Goal: Task Accomplishment & Management: Manage account settings

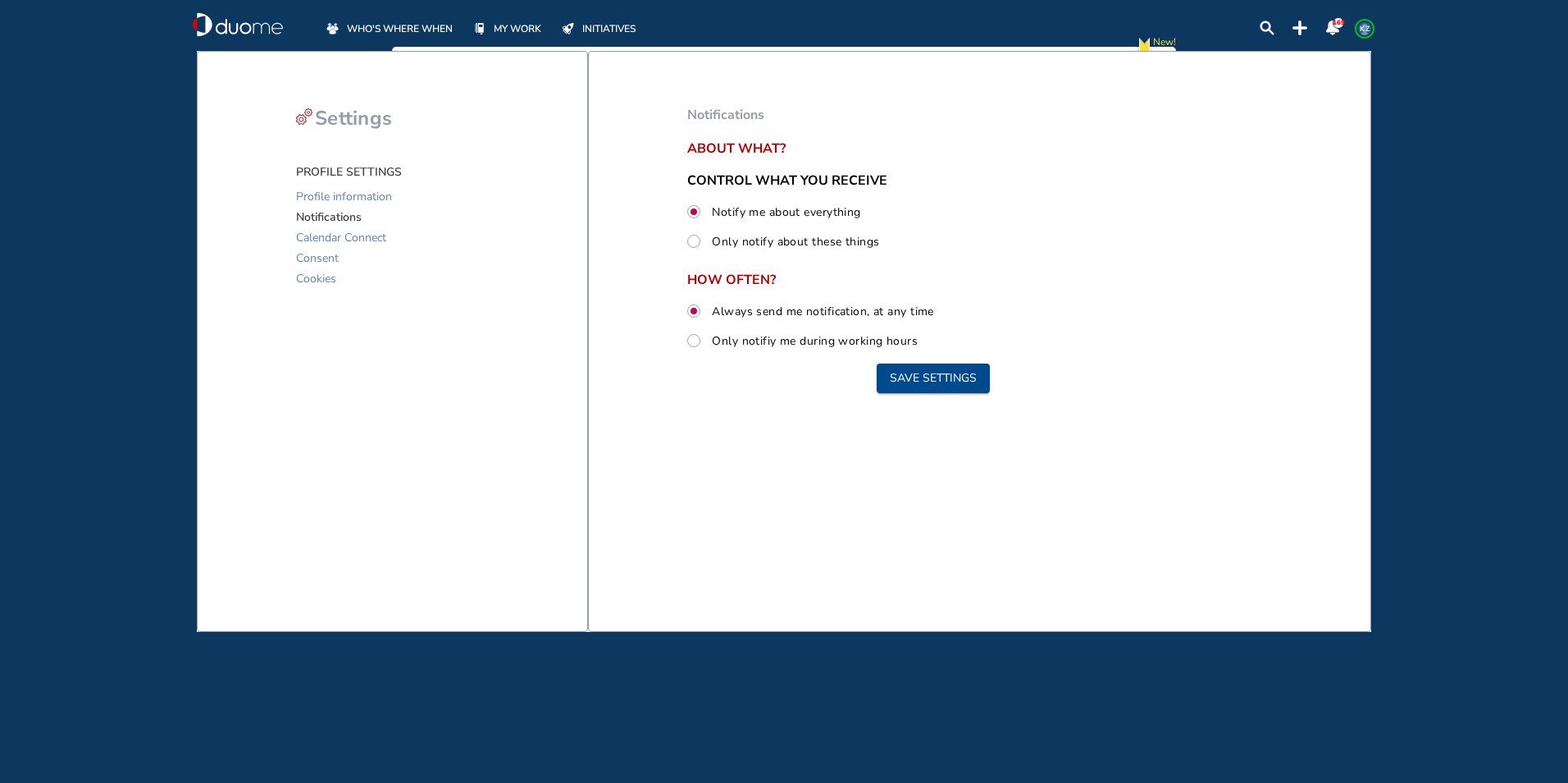
click at [383, 29] on span "WHO'S WHERE WHEN" at bounding box center [400, 29] width 106 height 17
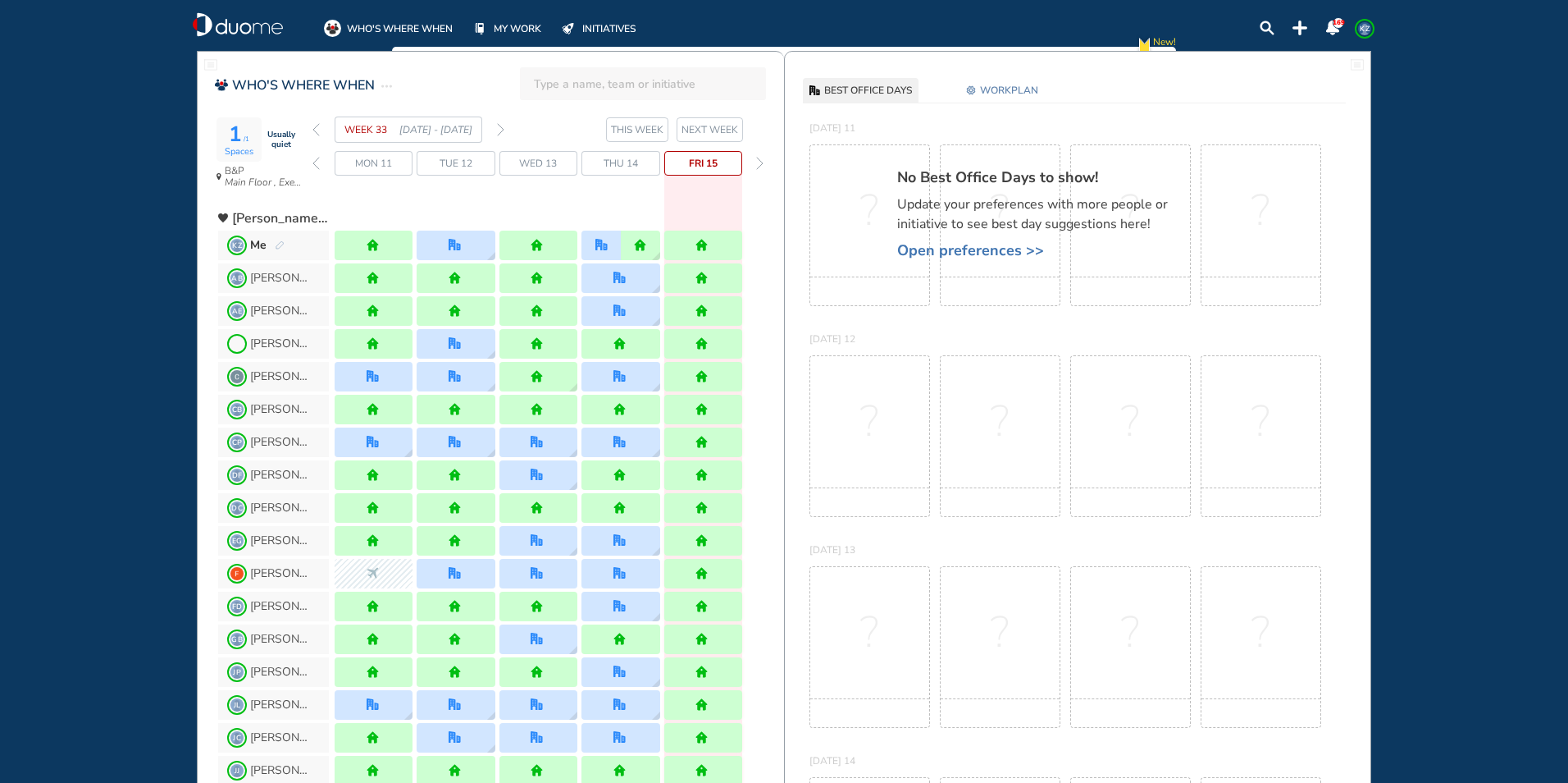
click at [497, 130] on img "forward week" at bounding box center [500, 130] width 7 height 13
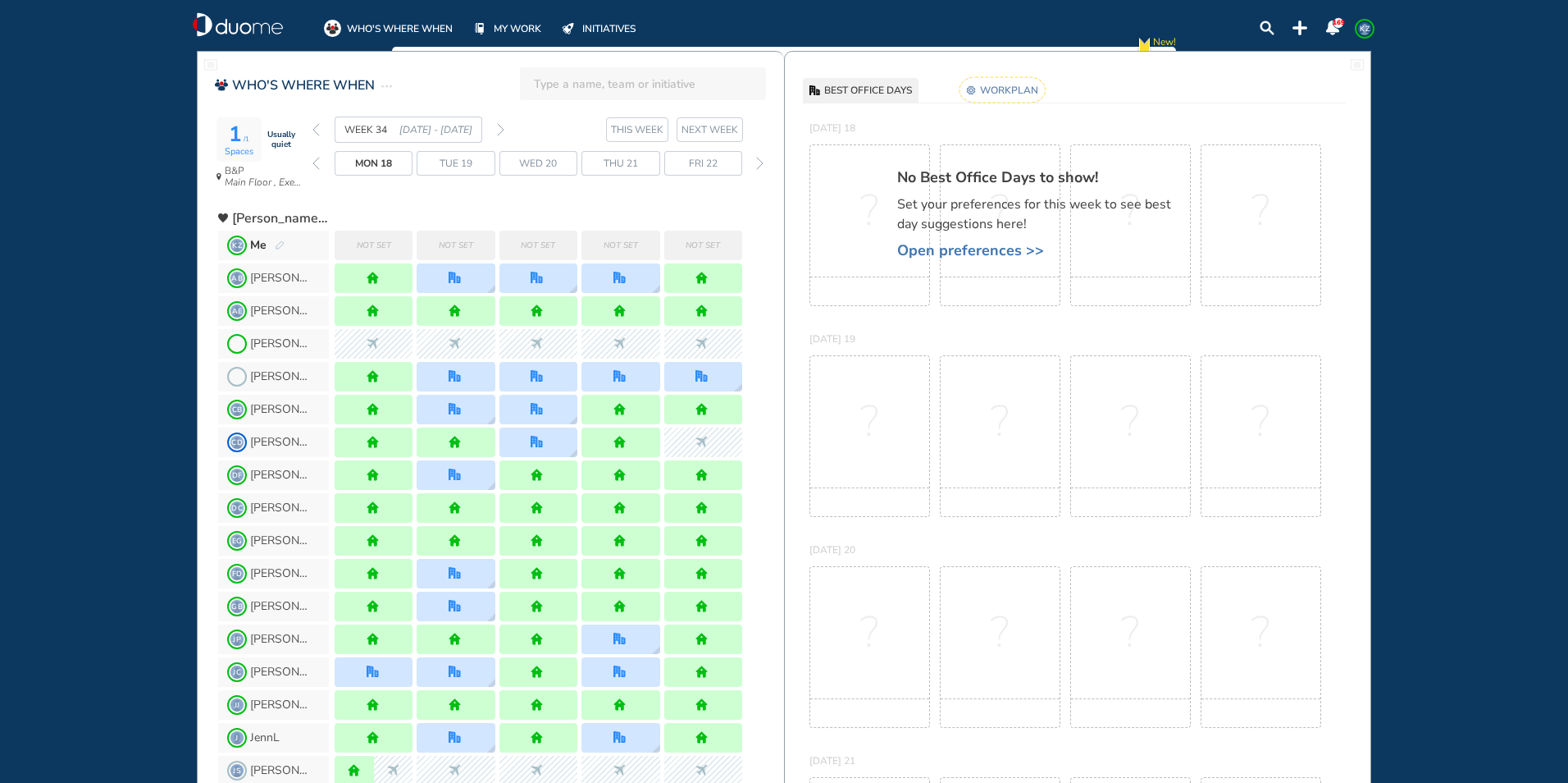
click at [276, 246] on img "pen-edit" at bounding box center [279, 245] width 10 height 10
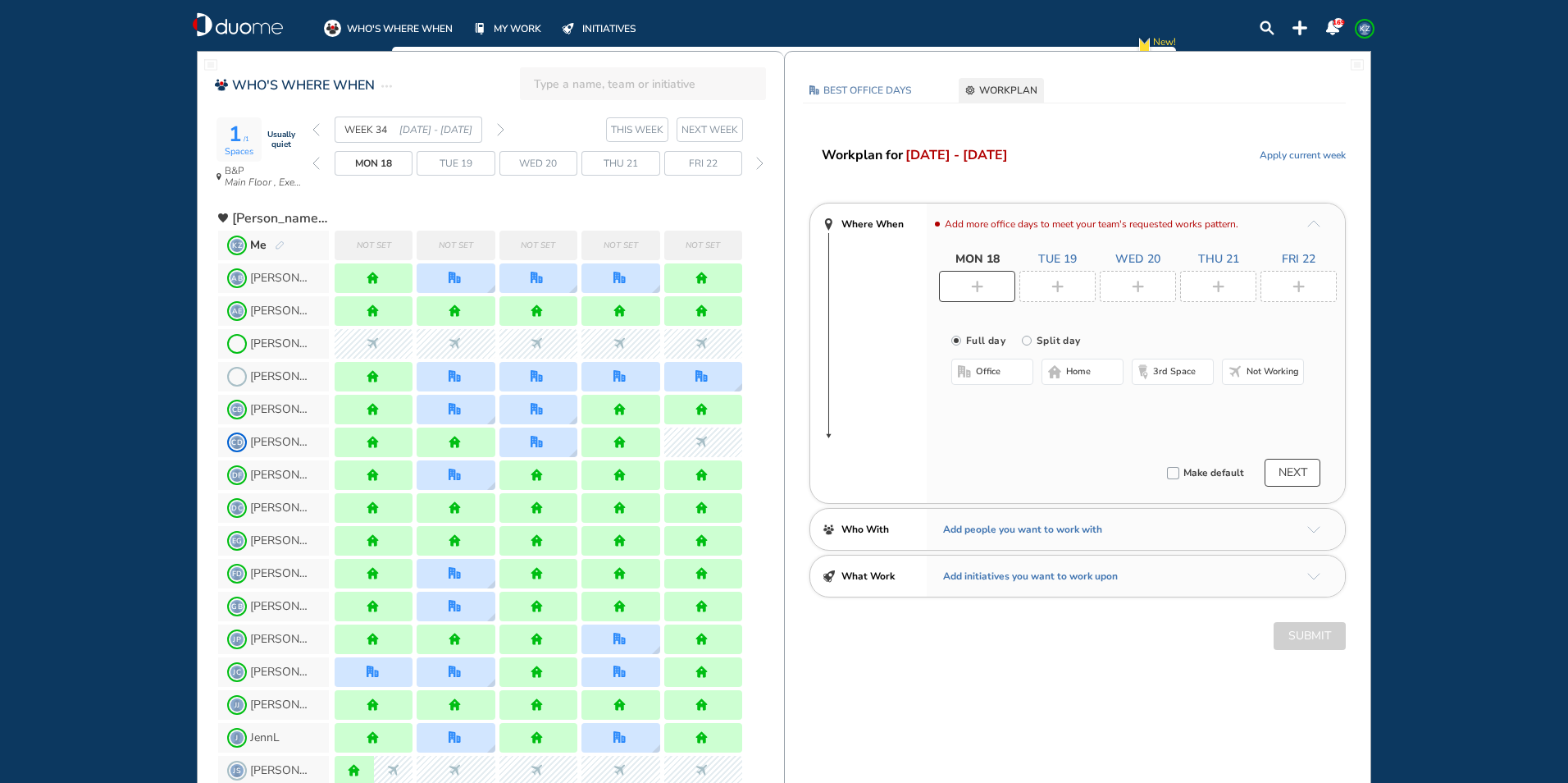
click at [383, 245] on span "Not set" at bounding box center [373, 245] width 34 height 17
click at [1070, 373] on span "home" at bounding box center [1079, 372] width 25 height 13
click at [1049, 290] on div at bounding box center [1057, 287] width 76 height 32
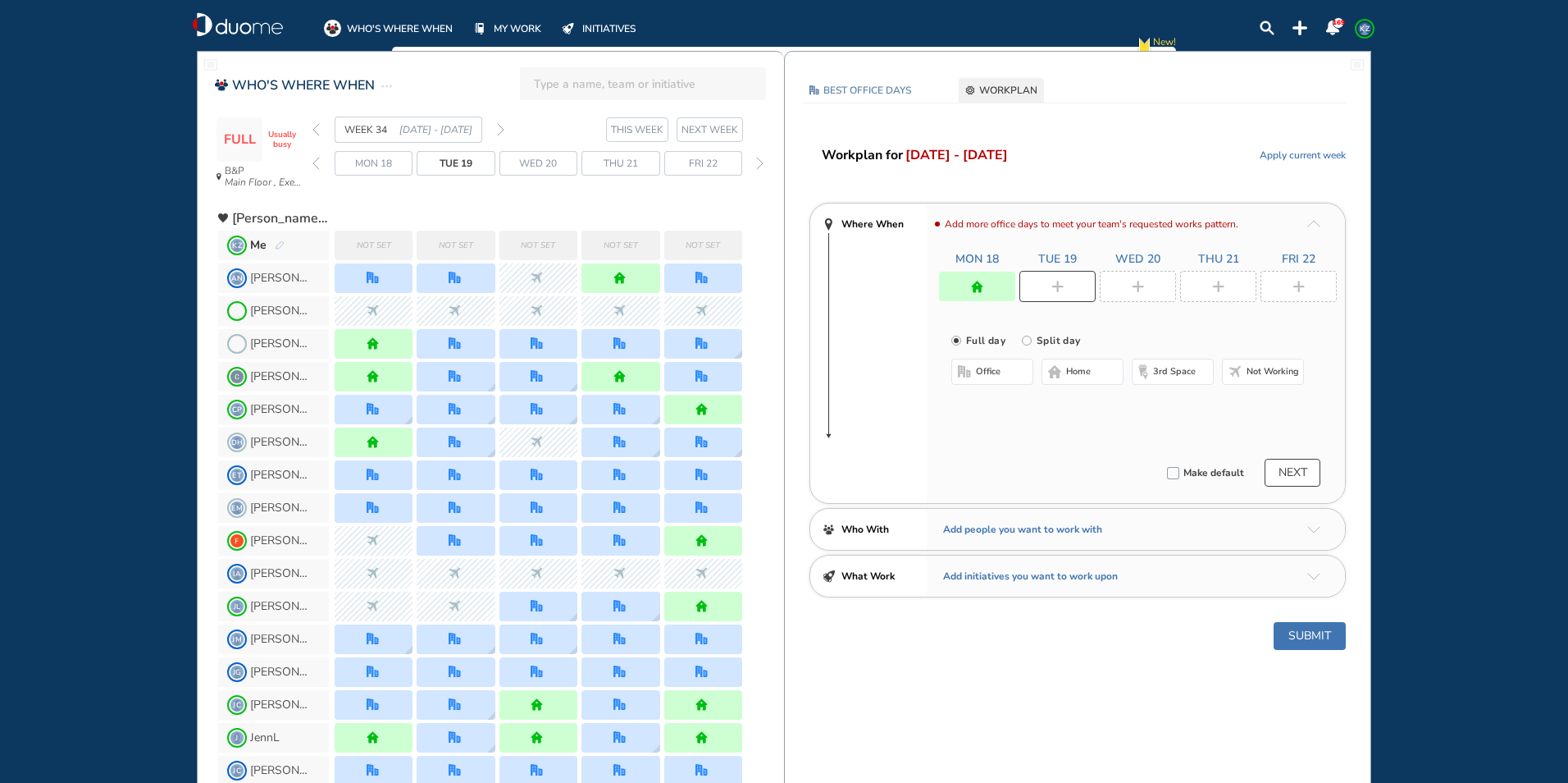
click at [988, 372] on span "office" at bounding box center [988, 372] width 25 height 13
click at [1057, 418] on button "Select a Desk" at bounding box center [1070, 425] width 74 height 17
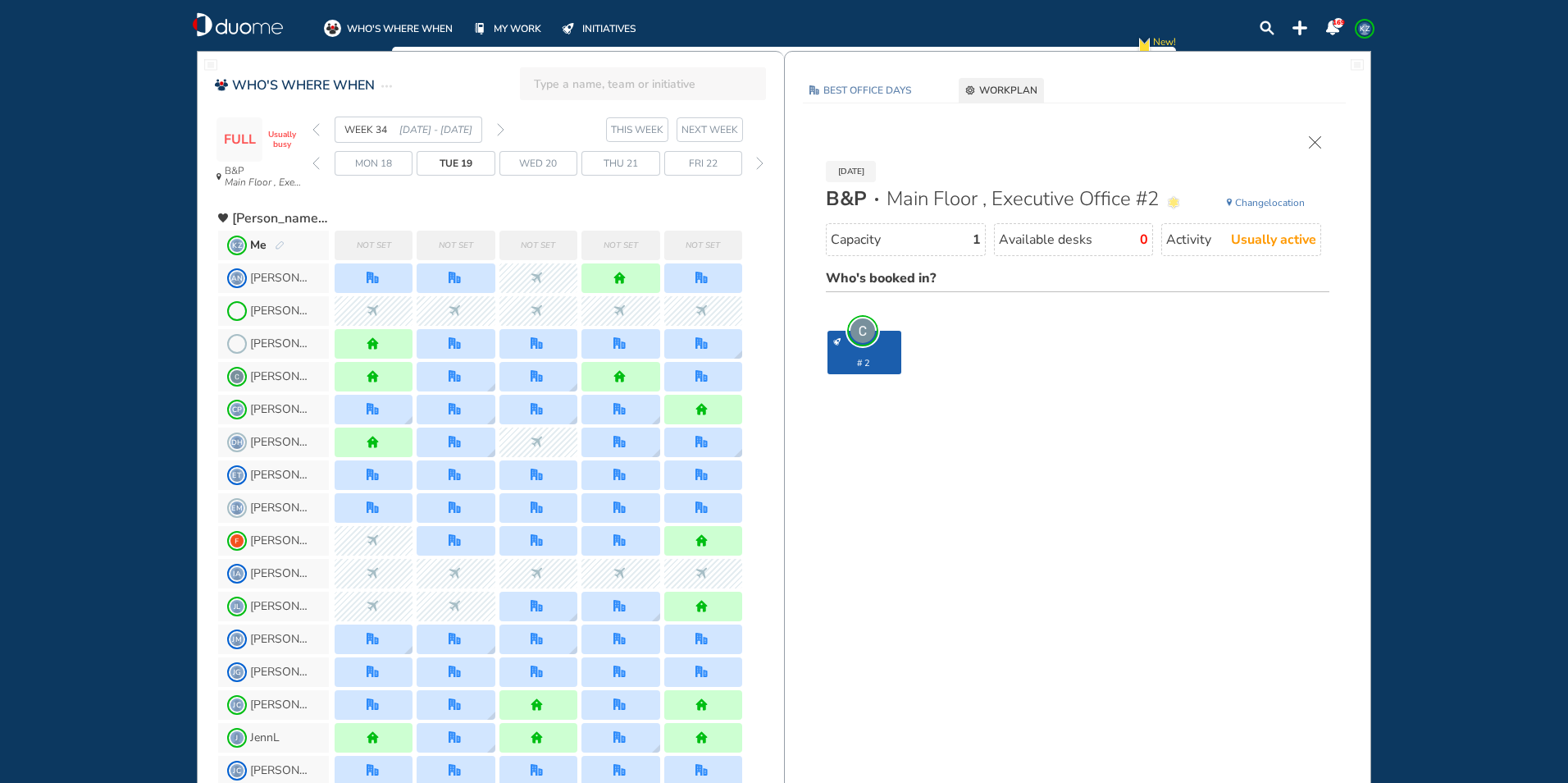
click at [1059, 419] on div "[DATE] B&P Main Floor , Executive Office #2 Change location Capacity 1 Availabl…" at bounding box center [1077, 276] width 552 height 313
click at [1248, 204] on span "Change" at bounding box center [1252, 202] width 33 height 13
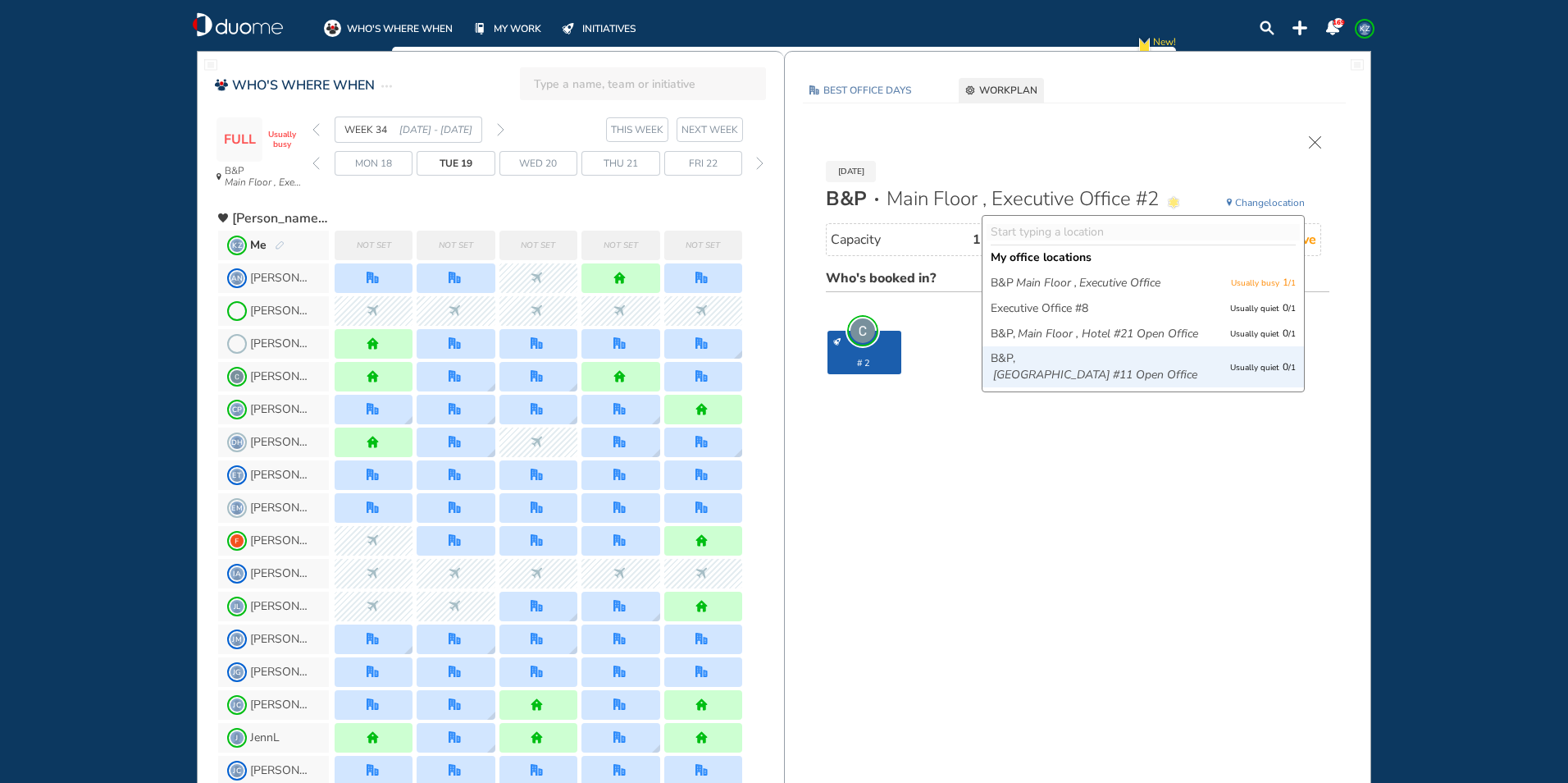
click at [1105, 384] on icon "[GEOGRAPHIC_DATA] #11 Open Office" at bounding box center [1095, 375] width 204 height 17
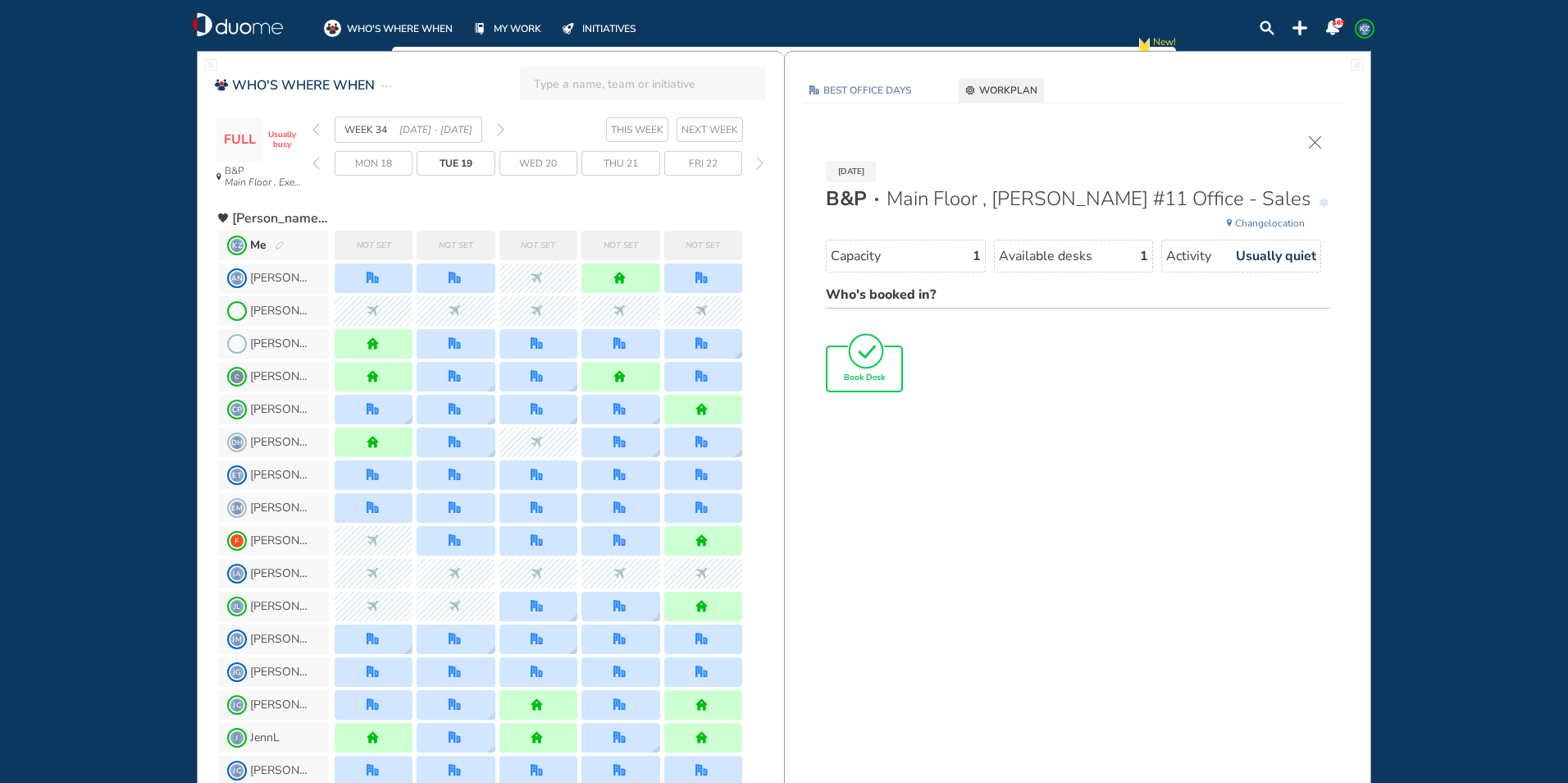
click at [865, 377] on span "Book Desk" at bounding box center [864, 378] width 41 height 10
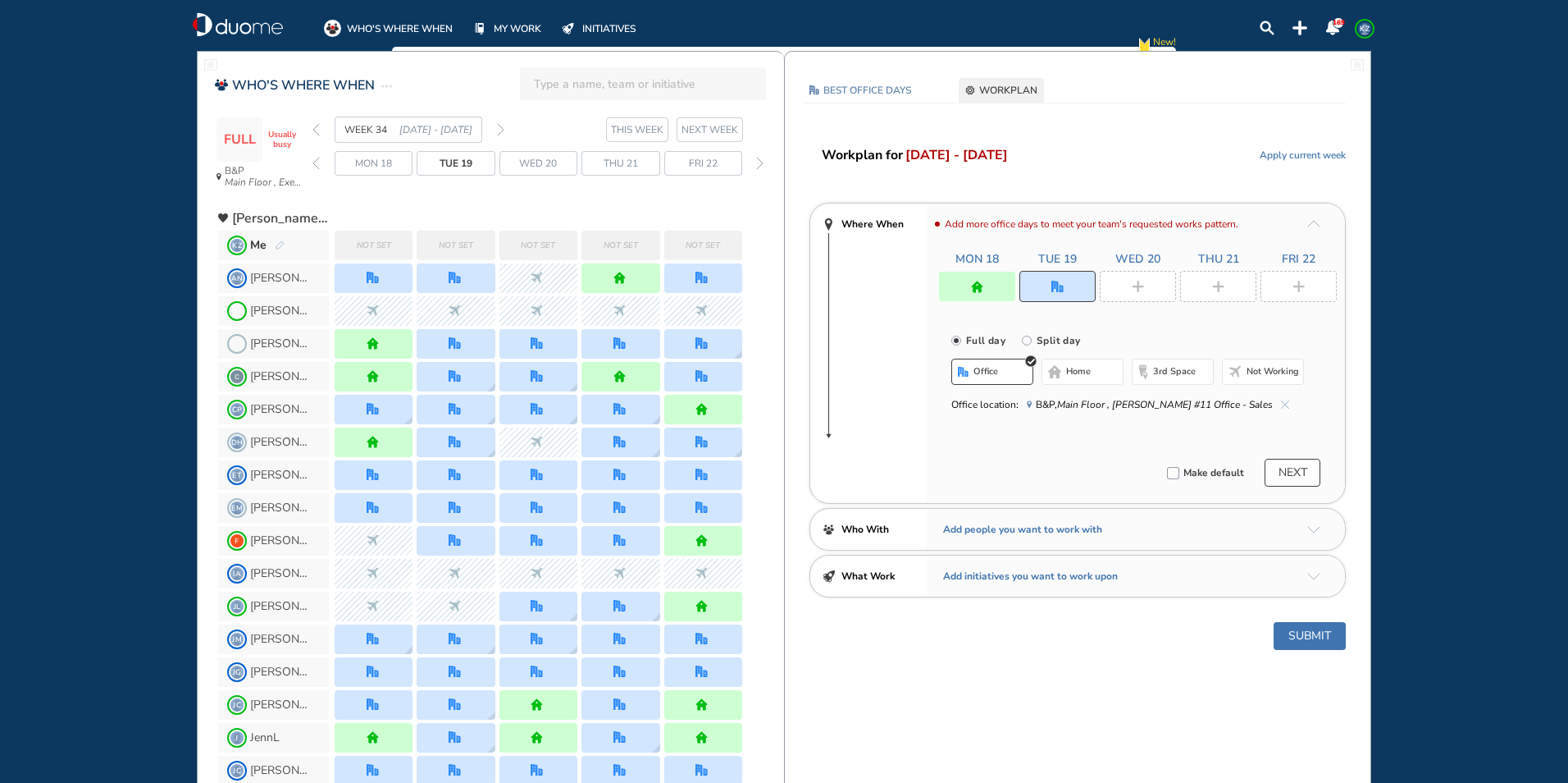
click at [1130, 289] on div at bounding box center [1138, 287] width 76 height 32
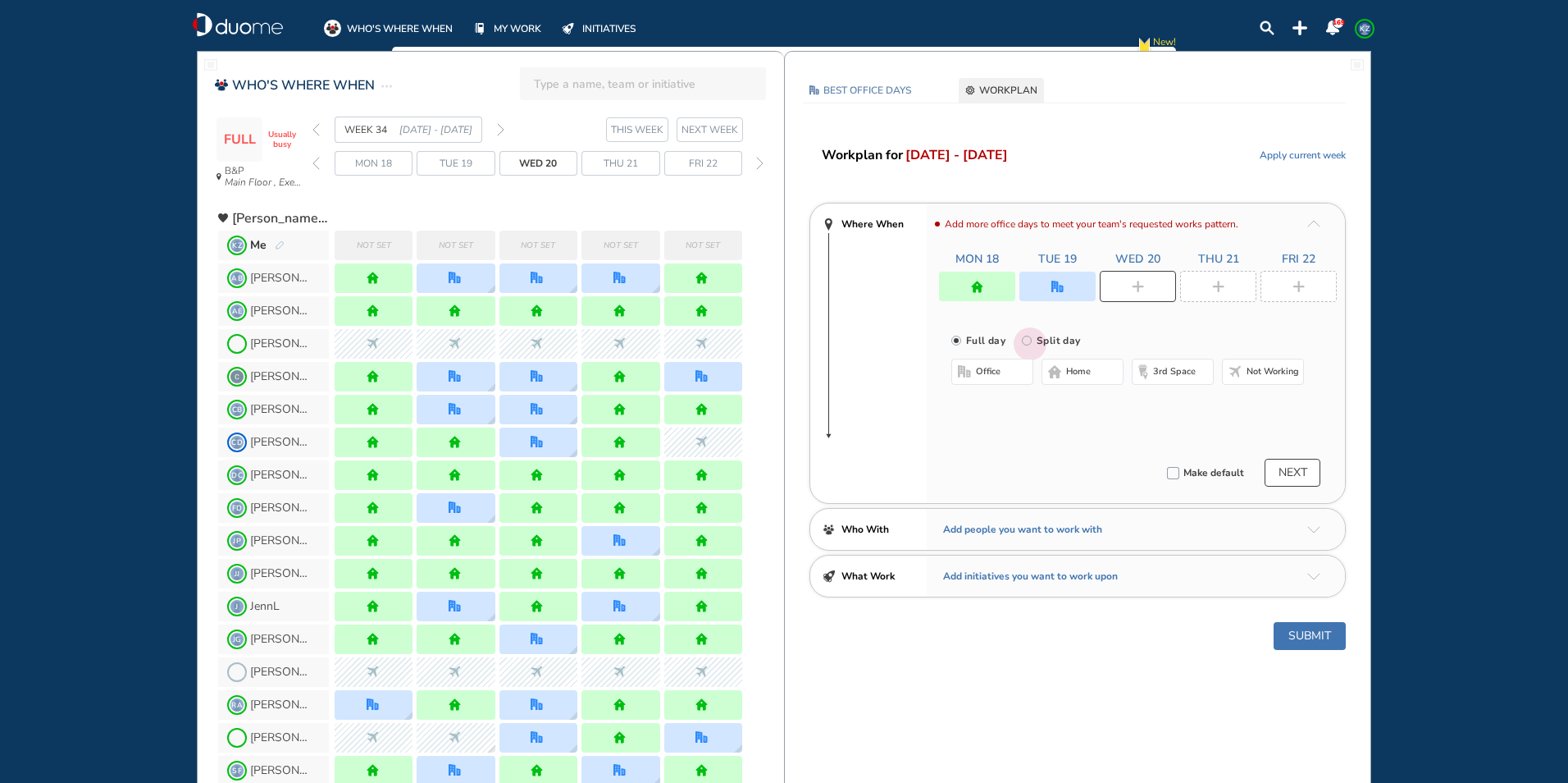
click at [1024, 343] on input "Split day" at bounding box center [1038, 350] width 32 height 33
radio input "true"
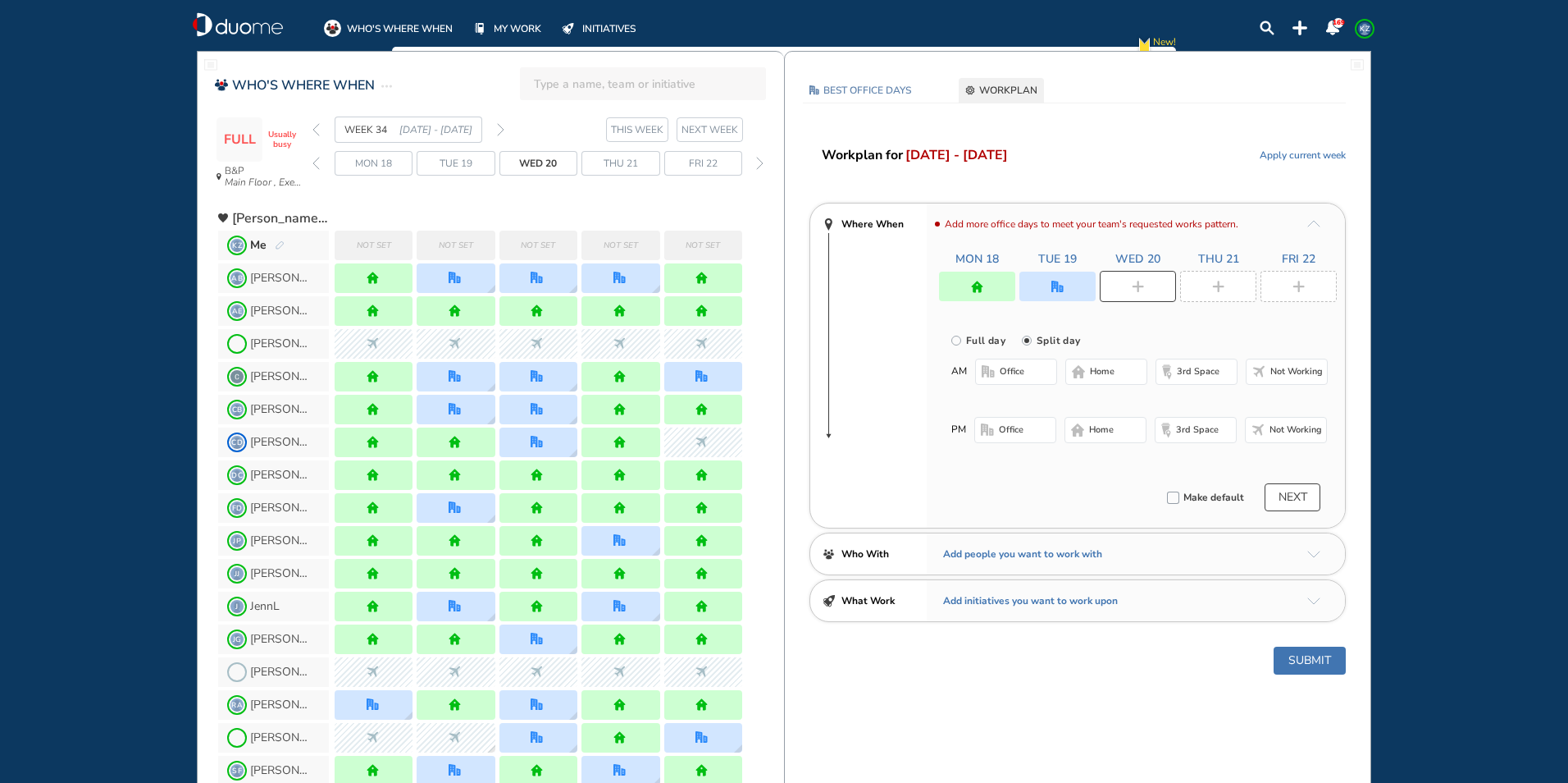
click at [1017, 373] on span "office" at bounding box center [1012, 372] width 25 height 13
click at [1031, 405] on button "Select location" at bounding box center [1018, 405] width 66 height 17
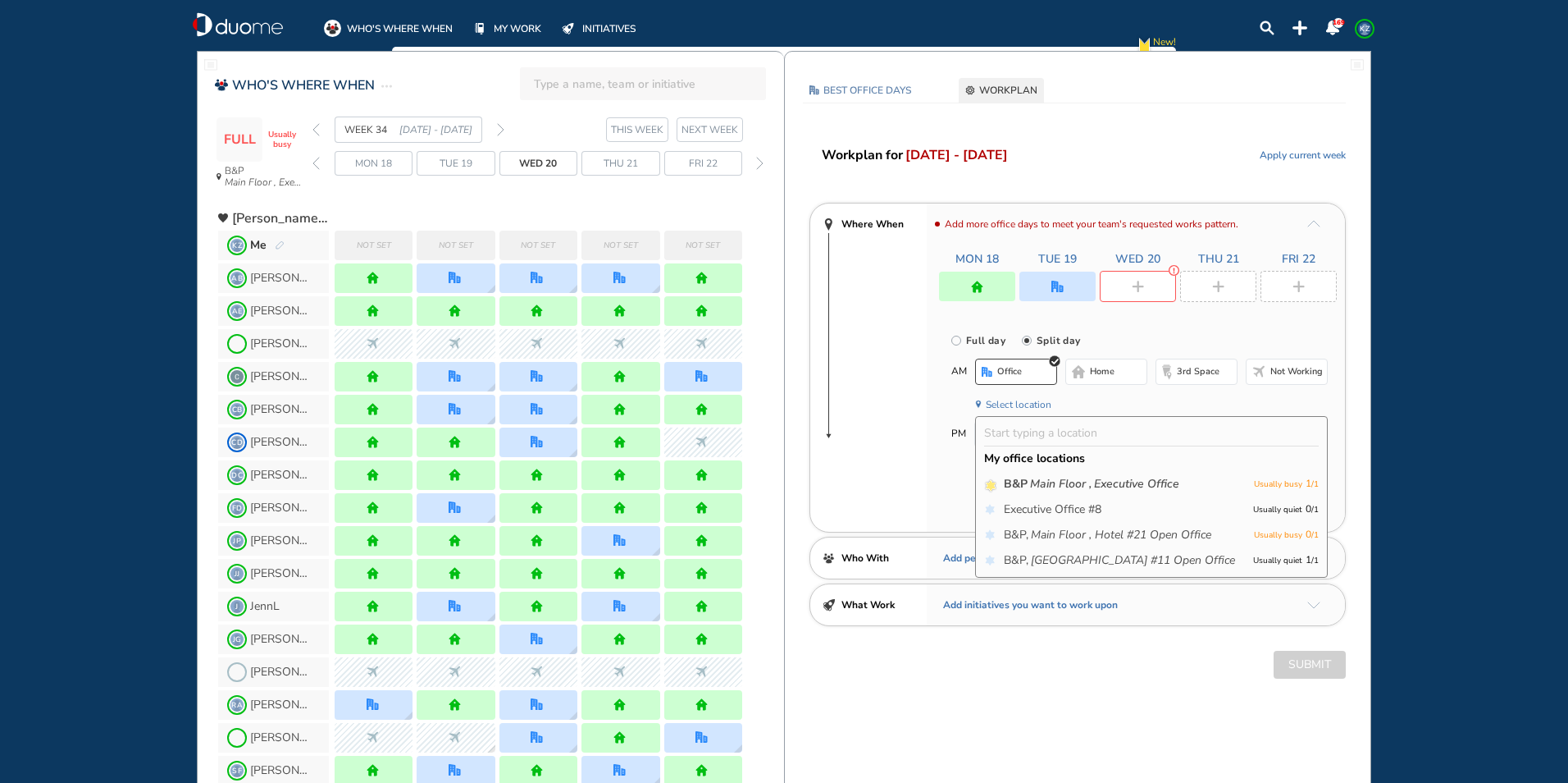
click at [1091, 563] on icon "[GEOGRAPHIC_DATA] #11 Open Office" at bounding box center [1134, 561] width 204 height 17
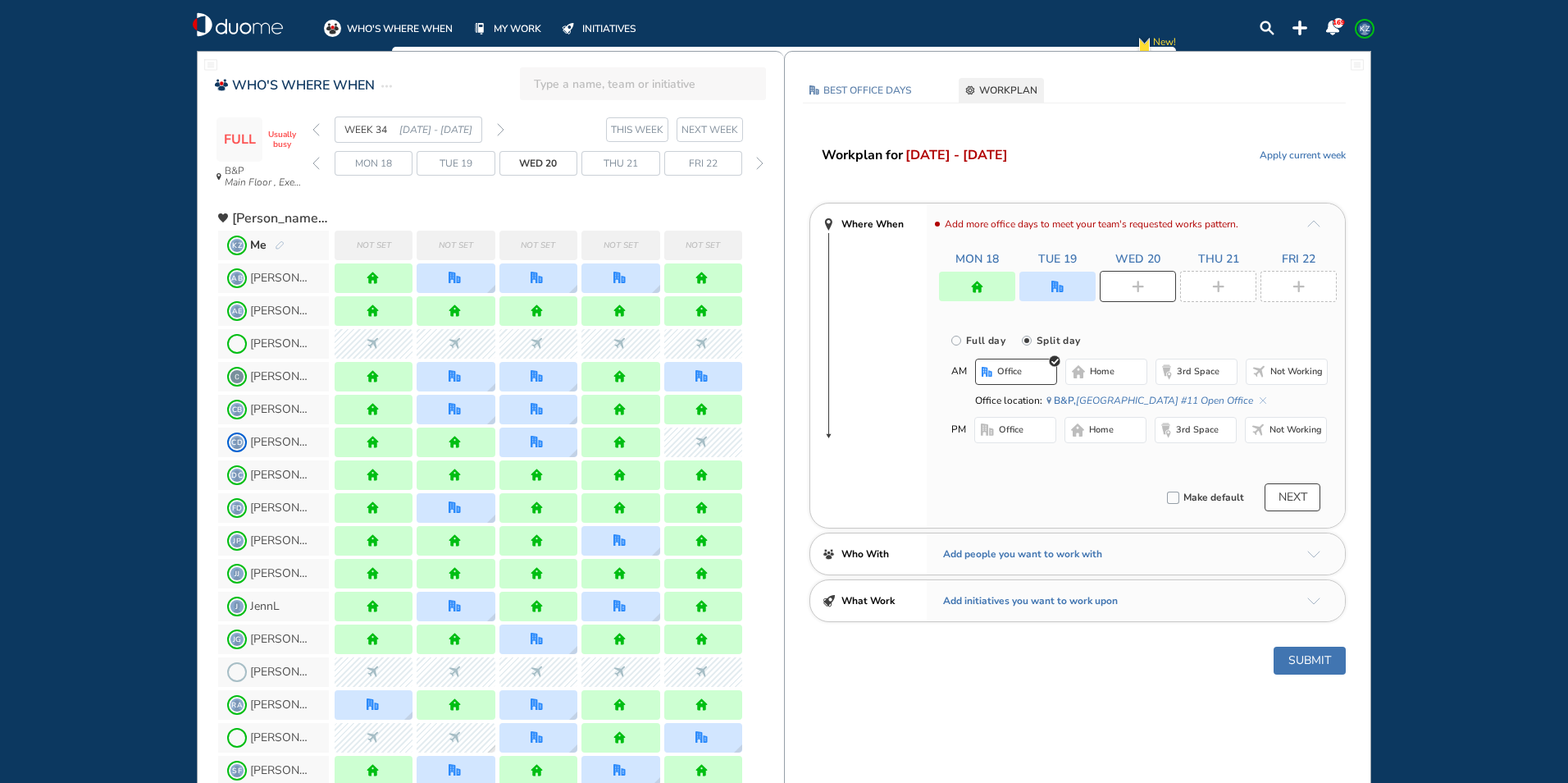
click at [1098, 424] on span "home" at bounding box center [1101, 430] width 25 height 13
click at [1221, 278] on div at bounding box center [1218, 287] width 76 height 32
radio input "true"
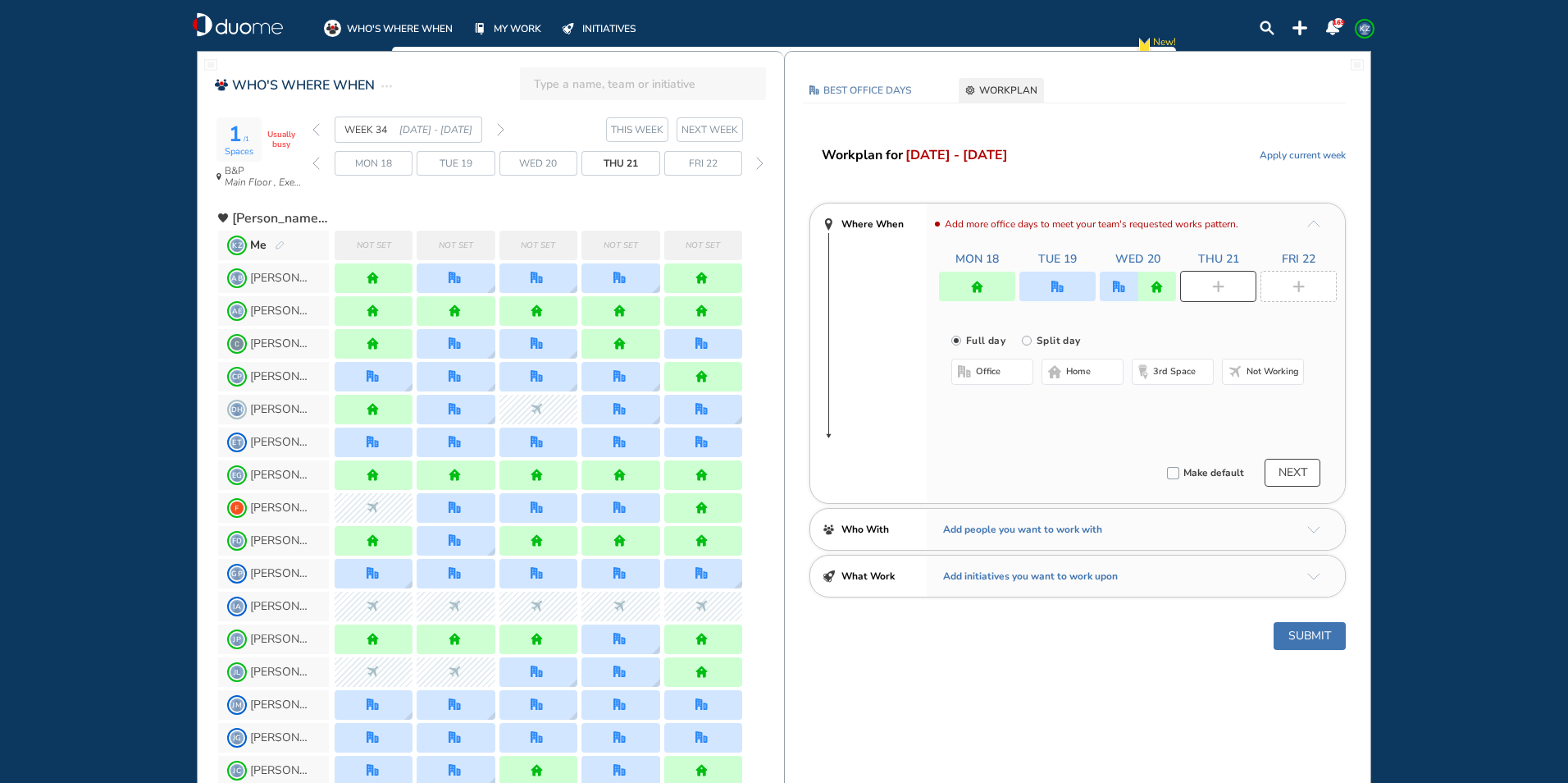
click at [1073, 374] on span "home" at bounding box center [1079, 372] width 25 height 13
click at [1299, 285] on img "plus-rounded-bdbdbd" at bounding box center [1298, 286] width 12 height 12
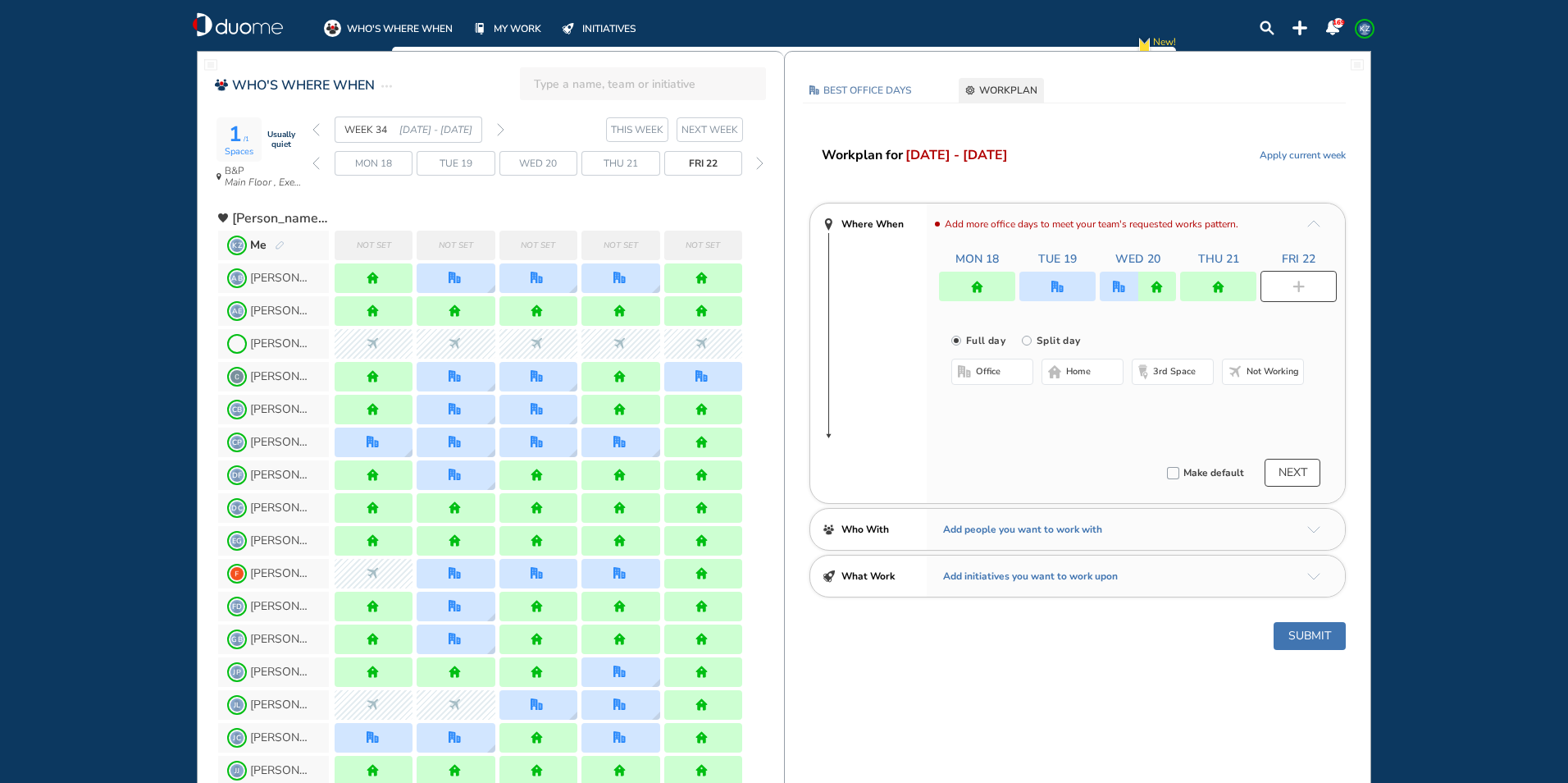
click at [1090, 375] on span "home" at bounding box center [1079, 372] width 25 height 13
click at [1315, 640] on button "Submit" at bounding box center [1310, 636] width 72 height 28
